Goal: Transaction & Acquisition: Purchase product/service

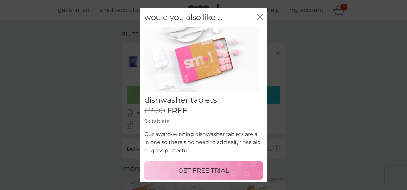
click at [212, 168] on p "GET FREE TRIAL" at bounding box center [203, 170] width 51 height 10
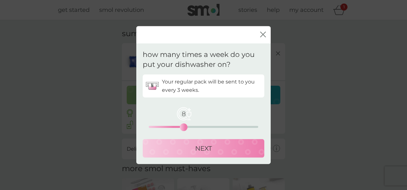
drag, startPoint x: 151, startPoint y: 124, endPoint x: 182, endPoint y: 121, distance: 31.2
click at [182, 126] on div "8" at bounding box center [183, 127] width 3 height 3
click at [189, 149] on div "NEXT" at bounding box center [203, 148] width 109 height 10
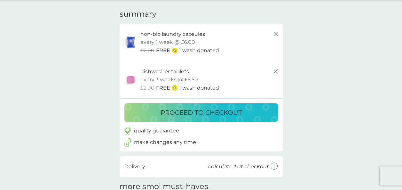
scroll to position [19, 0]
click at [200, 110] on p "proceed to checkout" at bounding box center [200, 113] width 81 height 10
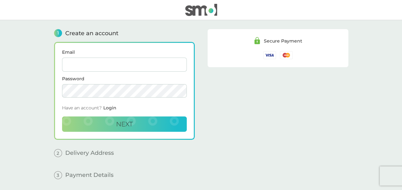
click at [136, 68] on input "Email" at bounding box center [124, 65] width 125 height 14
type input "Kirsty-fleming1408@hotmail.com"
click at [119, 121] on span "Next" at bounding box center [124, 124] width 17 height 8
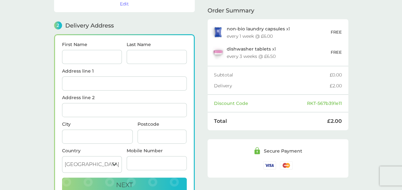
scroll to position [78, 0]
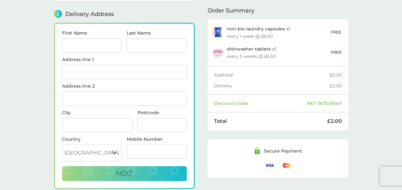
click at [93, 50] on input "First Name" at bounding box center [92, 45] width 60 height 14
type input "kirsty"
click at [157, 42] on input "Last Name" at bounding box center [157, 45] width 60 height 14
type input "[PERSON_NAME]"
click at [119, 68] on input "Address line 1" at bounding box center [124, 72] width 125 height 14
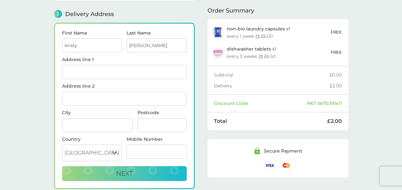
type input "[STREET_ADDRESS]"
type input "Carshalton"
type input "SM5 3LY"
type input "07736217400"
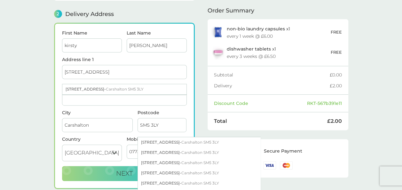
click at [114, 107] on form "First Name kirsty Last Name fleming Address line 1 33 Warnham Court Road 33 War…" at bounding box center [124, 106] width 125 height 150
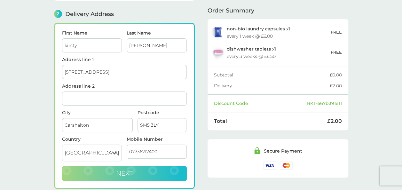
click at [121, 171] on span "Next" at bounding box center [124, 173] width 17 height 8
checkbox input "true"
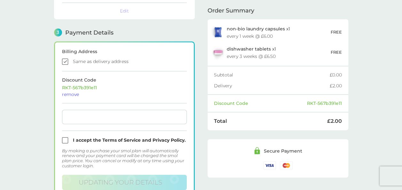
scroll to position [176, 0]
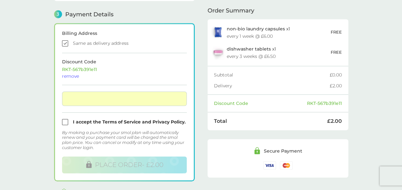
click at [66, 122] on input "checkbox" at bounding box center [124, 122] width 125 height 6
checkbox input "true"
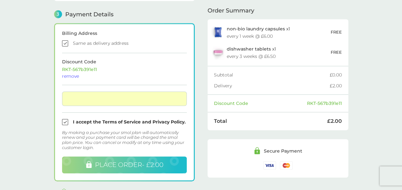
click at [109, 162] on span "PLACE ORDER - £2.00" at bounding box center [129, 165] width 68 height 8
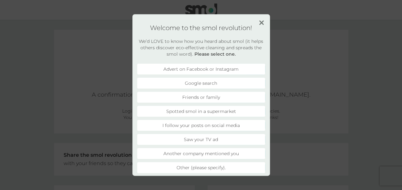
click at [159, 154] on li "Another company mentioned you" at bounding box center [201, 153] width 128 height 11
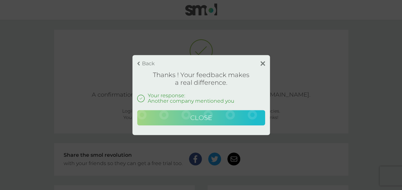
click at [183, 116] on button "Close" at bounding box center [201, 117] width 128 height 15
